Goal: Check status: Check status

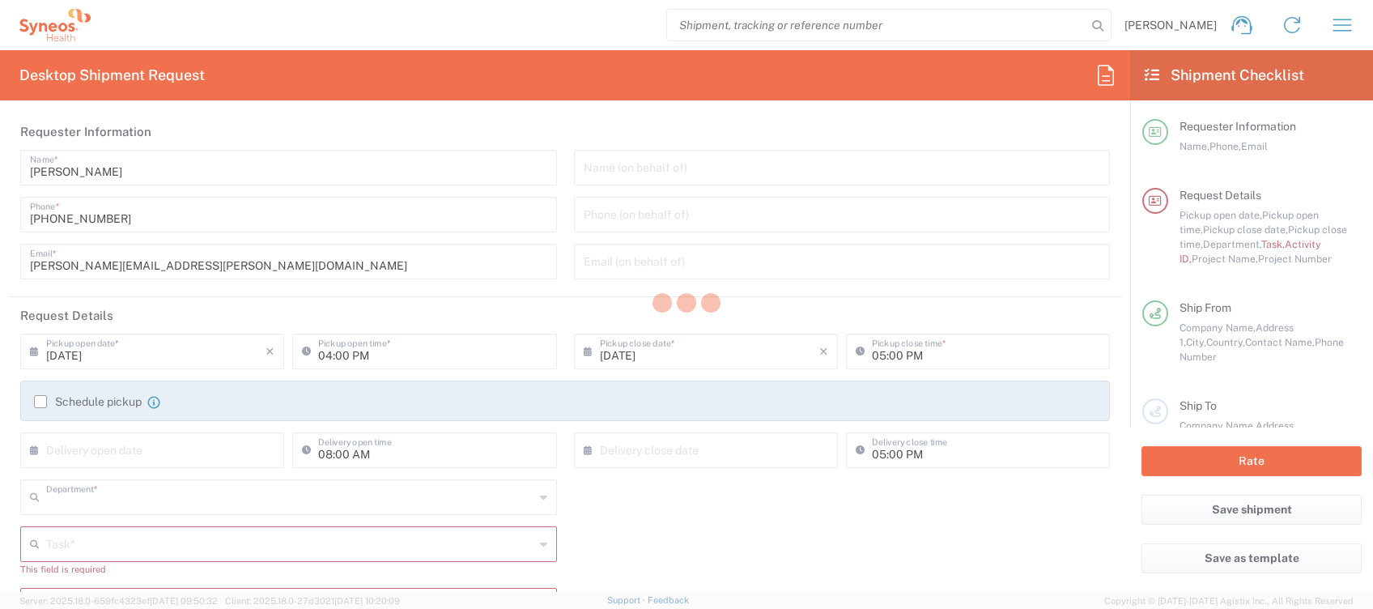
type input "4510"
type input "[GEOGRAPHIC_DATA]"
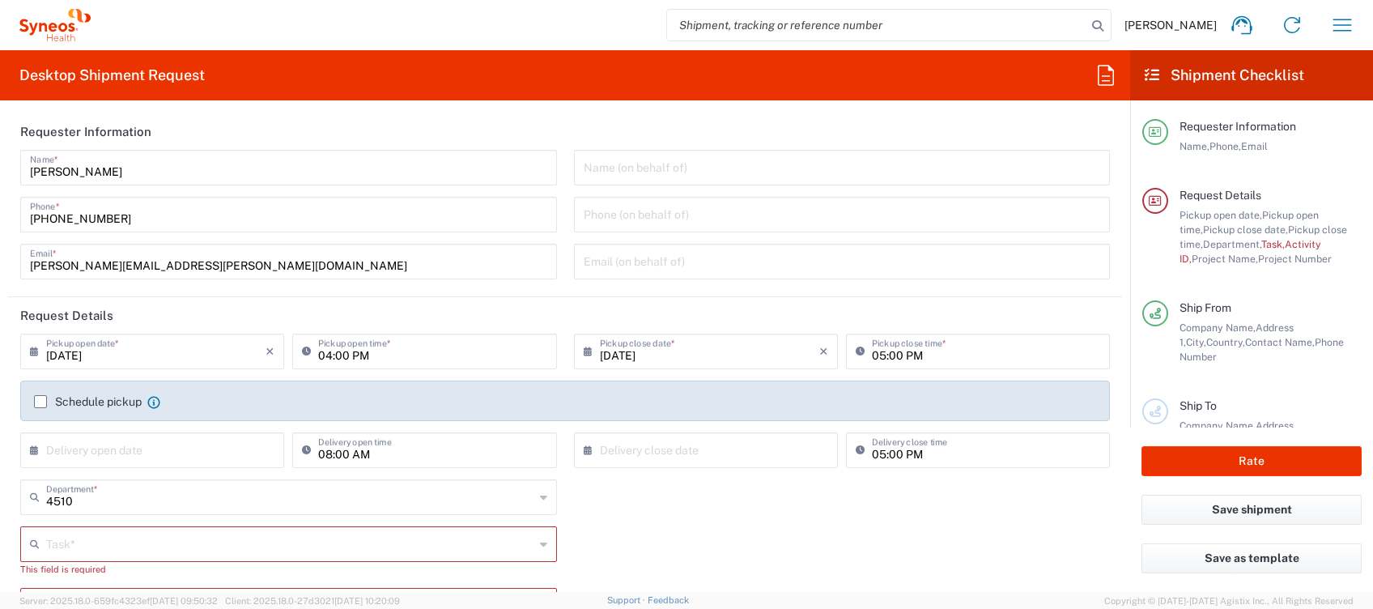
type input "Syneos Health Clinical [GEOGRAPHIC_DATA]"
click at [1336, 23] on icon "button" at bounding box center [1342, 25] width 26 height 26
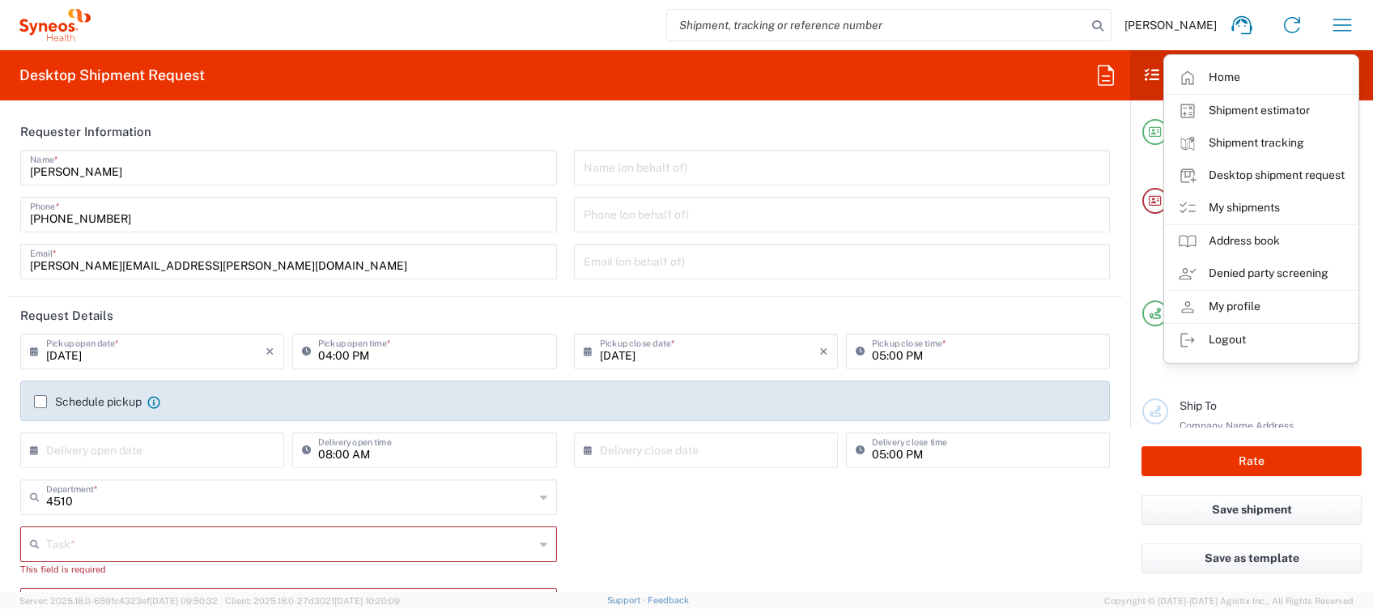
click at [1247, 203] on link "My shipments" at bounding box center [1261, 208] width 193 height 32
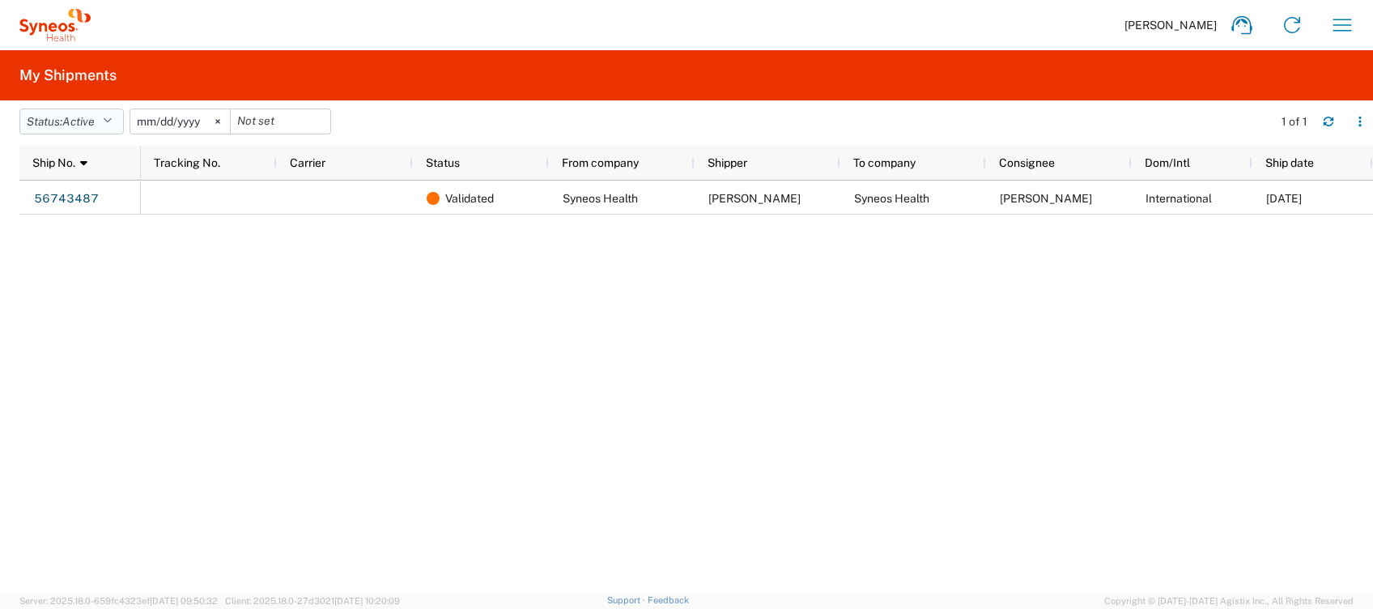
click at [104, 121] on button "Status: Active" at bounding box center [71, 121] width 104 height 26
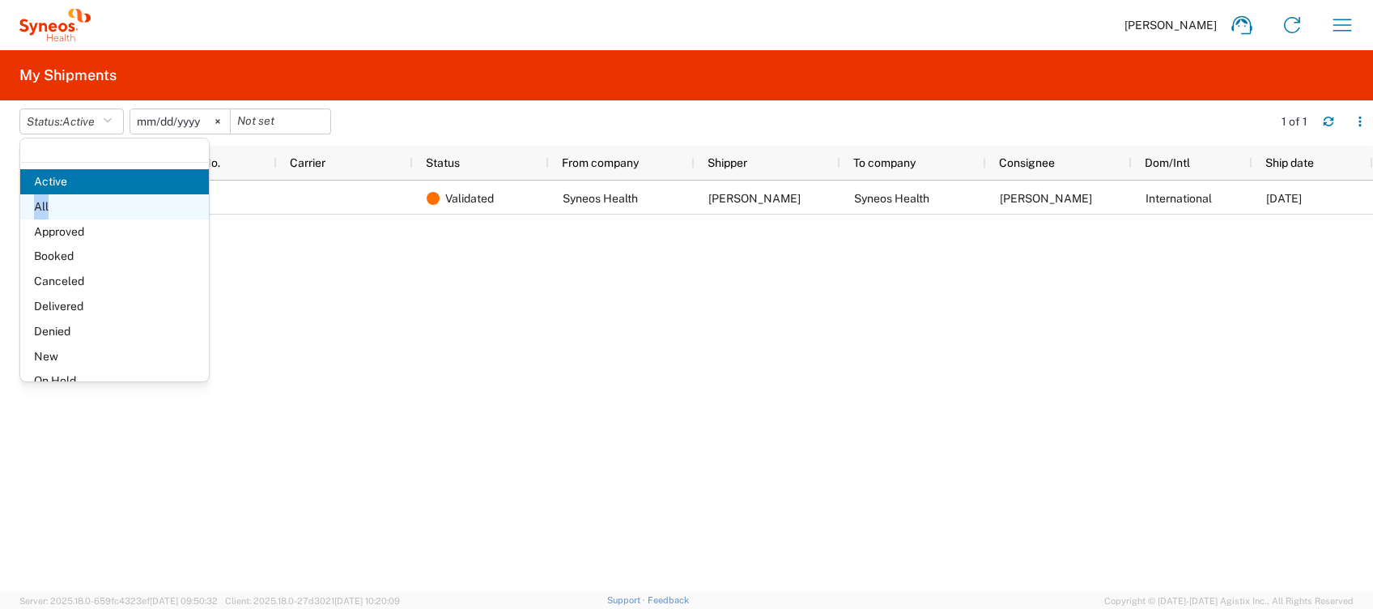
drag, startPoint x: 71, startPoint y: 191, endPoint x: 71, endPoint y: 200, distance: 8.9
click at [71, 200] on ul "Active All Approved Booked Canceled Delivered Denied New On Hold Pending Return…" at bounding box center [114, 318] width 189 height 299
click at [71, 200] on span "All" at bounding box center [114, 206] width 189 height 25
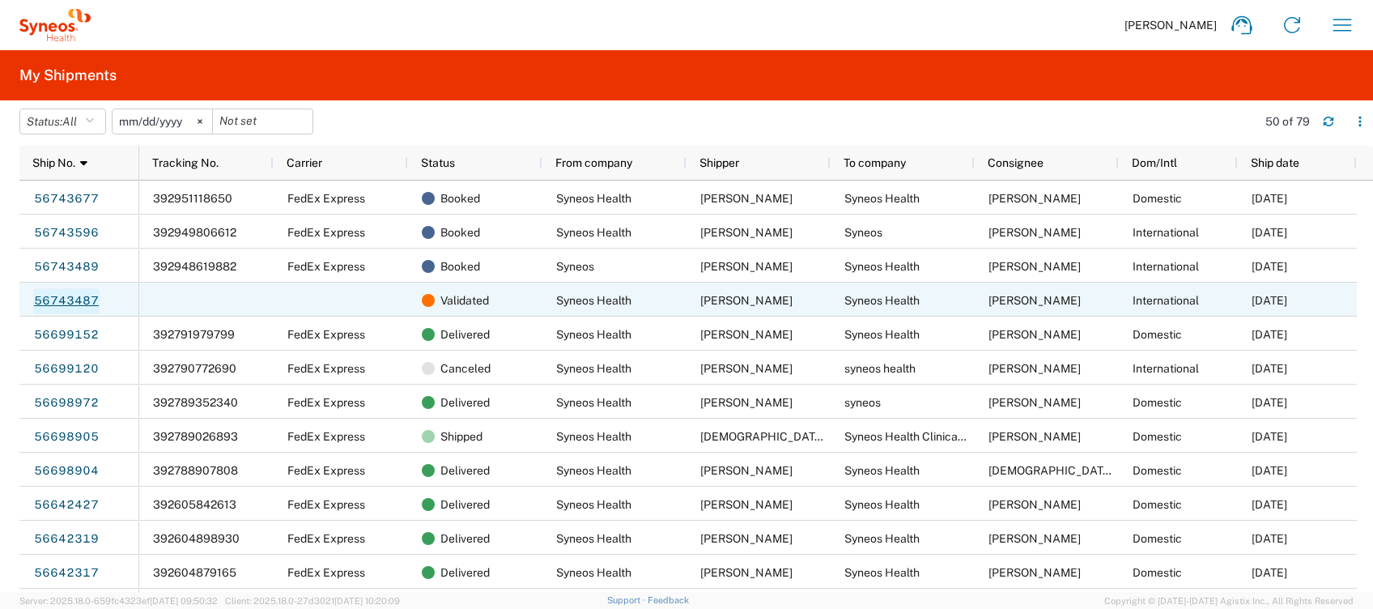
click at [83, 296] on link "56743487" at bounding box center [66, 301] width 66 height 26
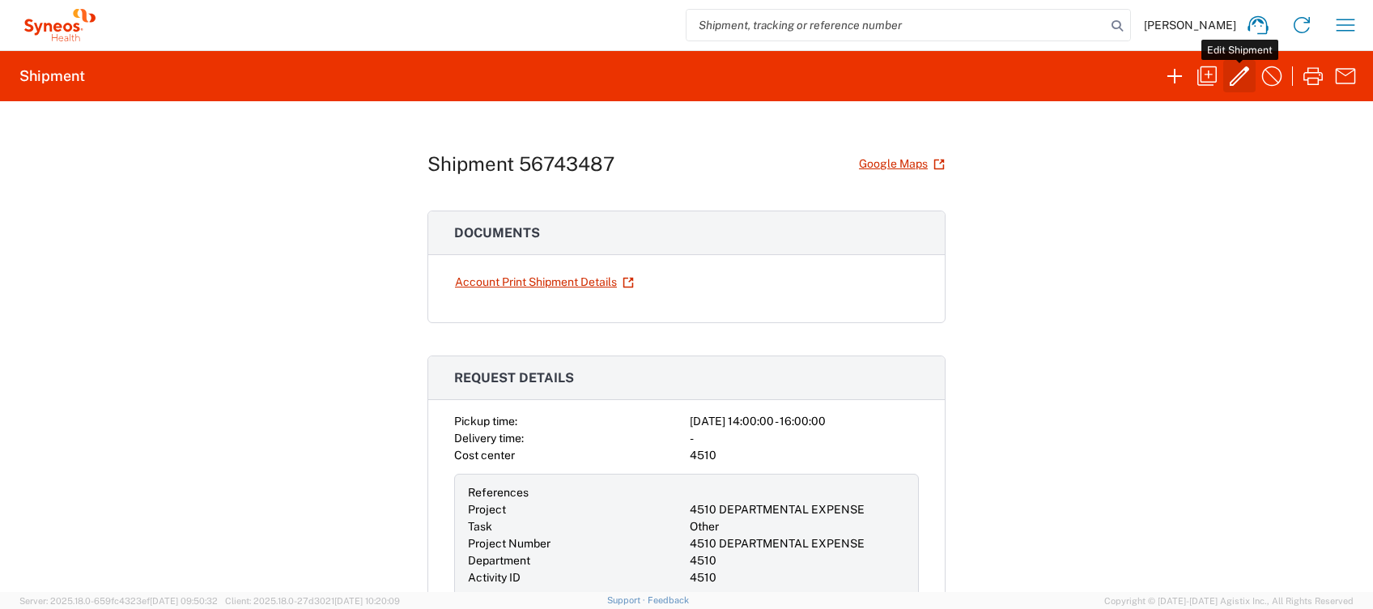
click at [1237, 80] on icon "button" at bounding box center [1239, 76] width 26 height 26
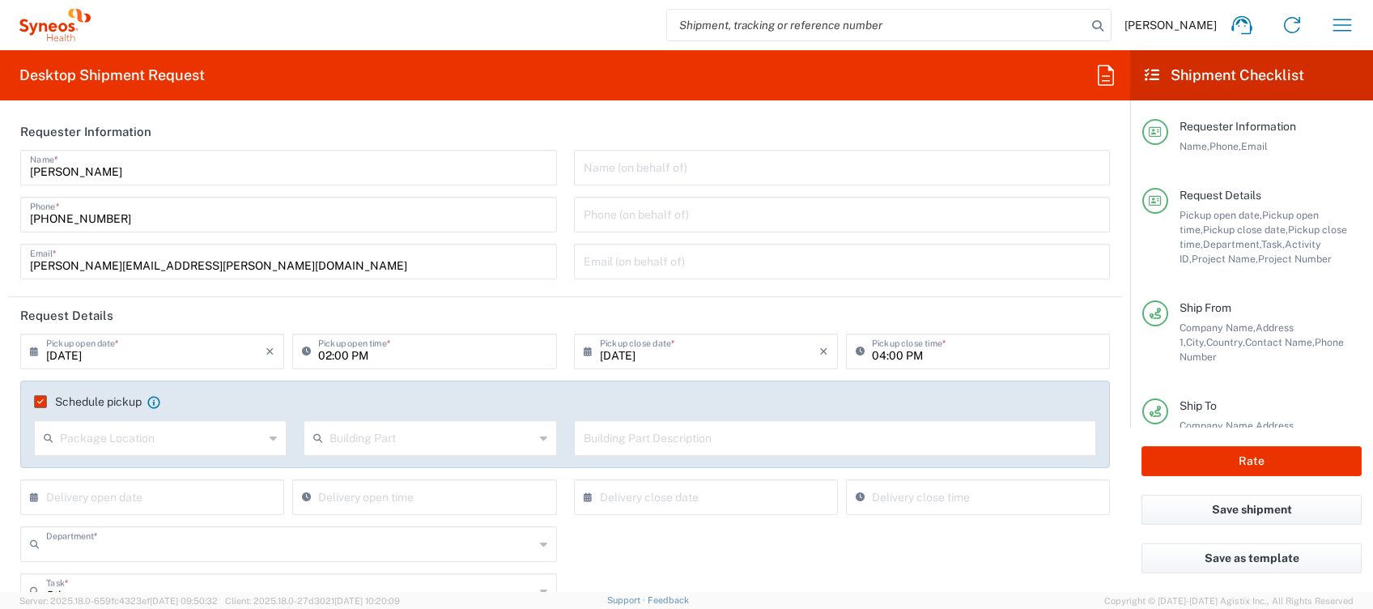
type input "4510"
type input "4510 DEPARTMENTAL EXPENSE"
type input "[GEOGRAPHIC_DATA]"
type input "Envelope"
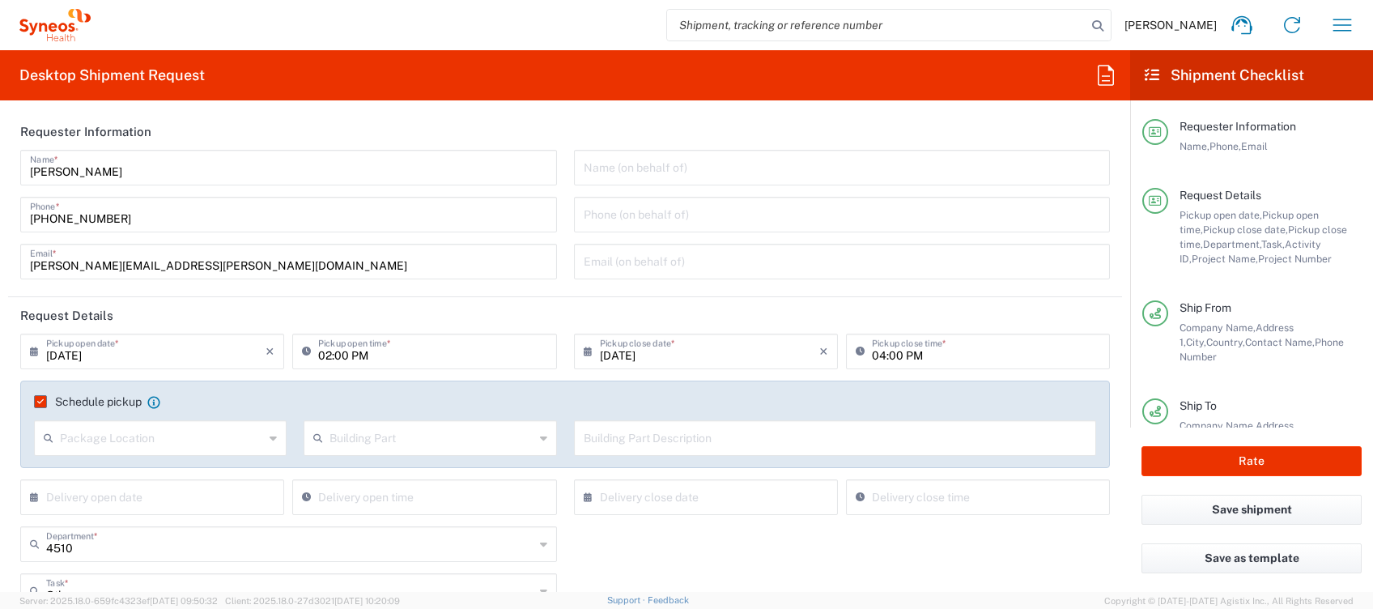
type input "4510 DEPARTMENTAL EXPENSE"
click at [166, 347] on input "[DATE]" at bounding box center [155, 350] width 219 height 28
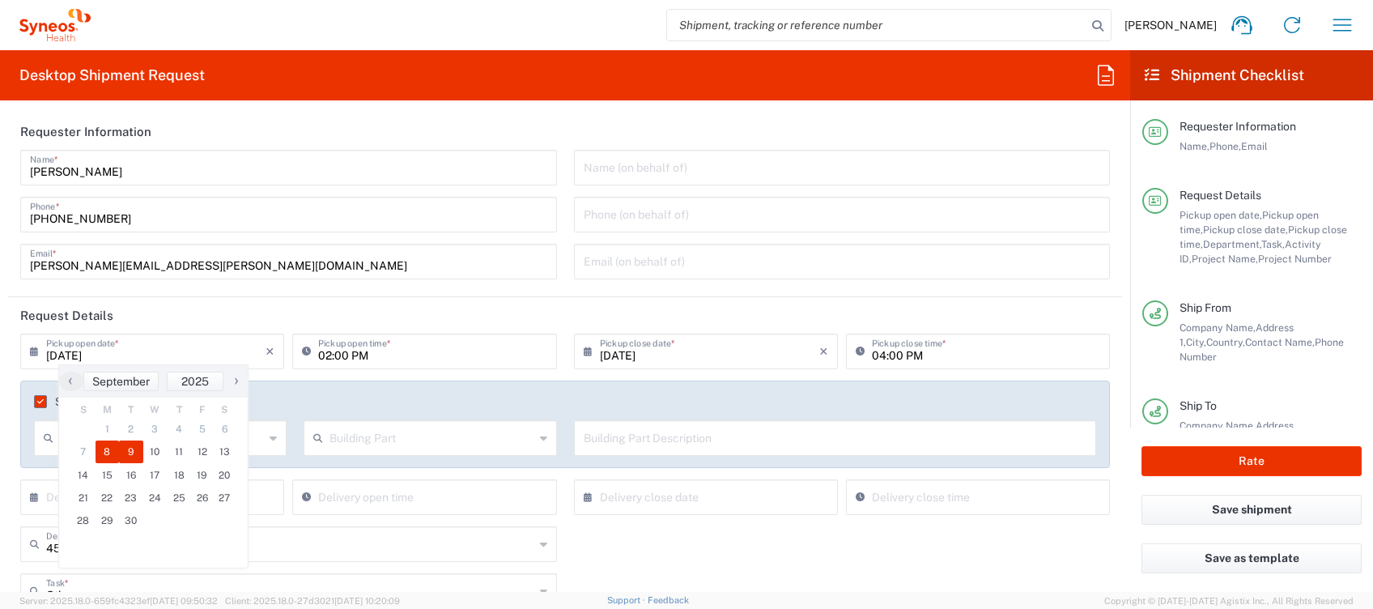
click at [131, 452] on span "9" at bounding box center [131, 451] width 24 height 23
type input "[DATE]"
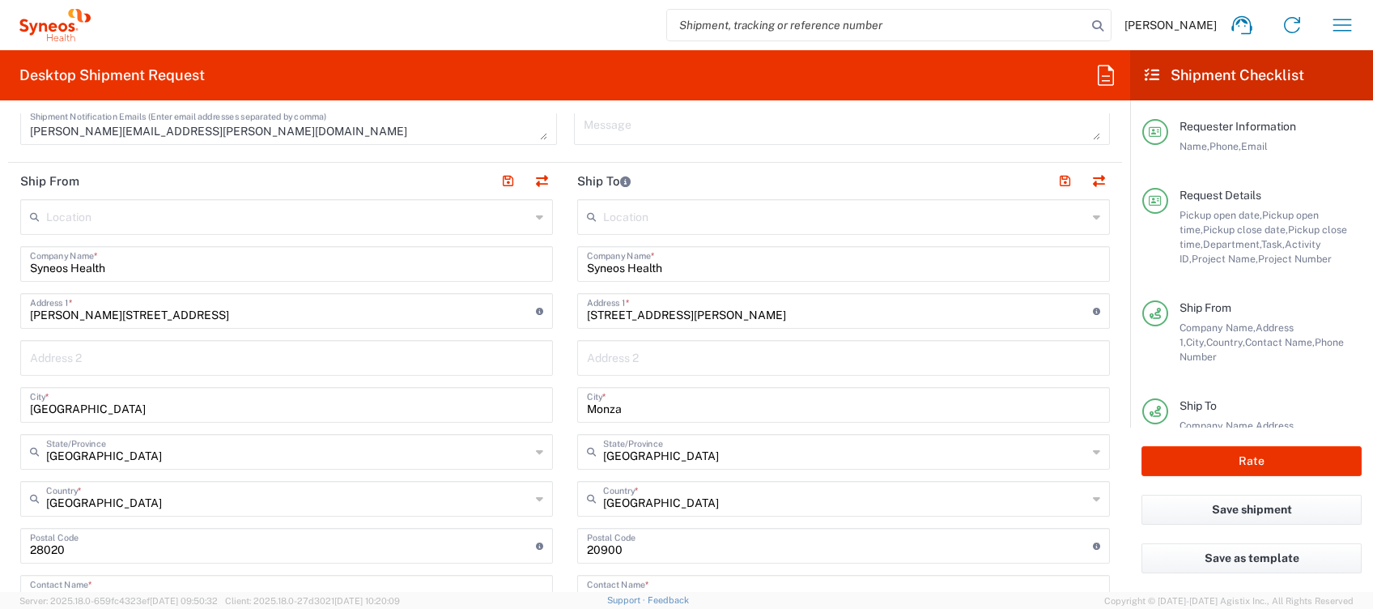
scroll to position [755, 0]
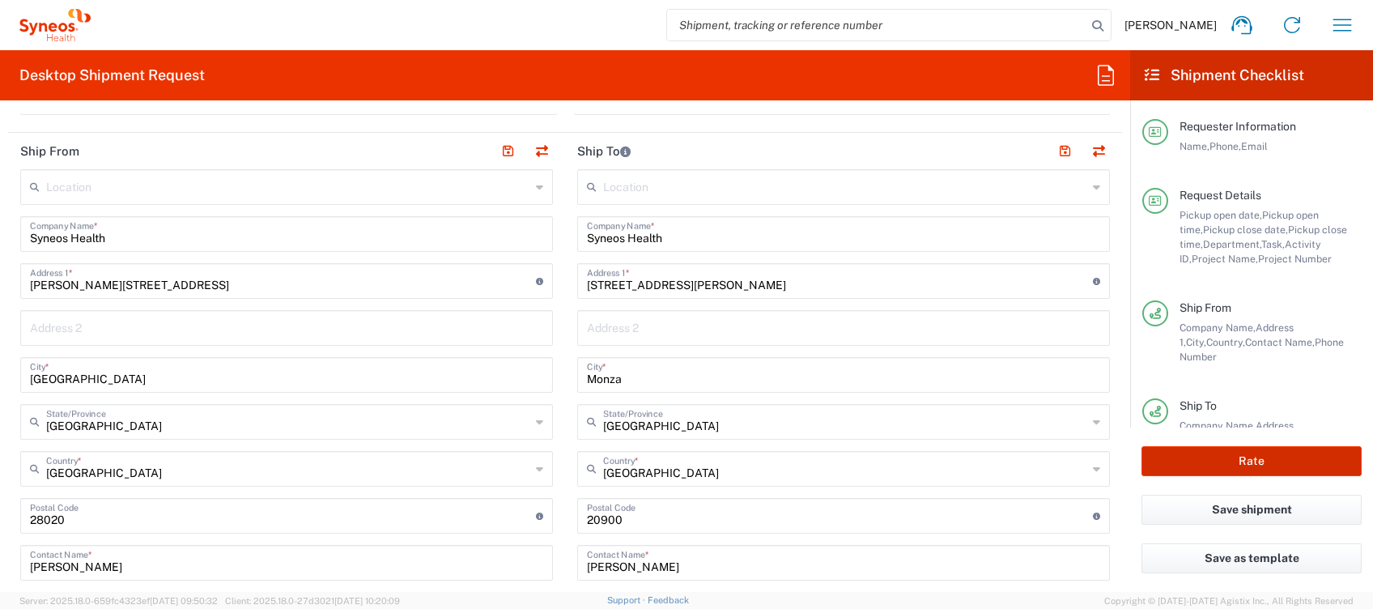
click at [1215, 458] on button "Rate" at bounding box center [1251, 461] width 220 height 30
